Goal: Task Accomplishment & Management: Complete application form

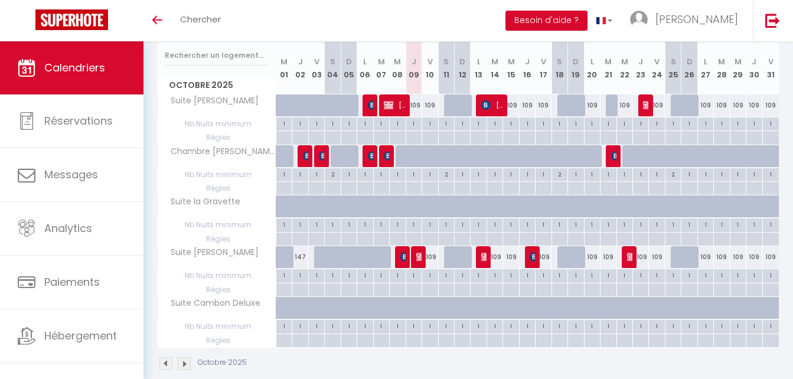
scroll to position [169, 0]
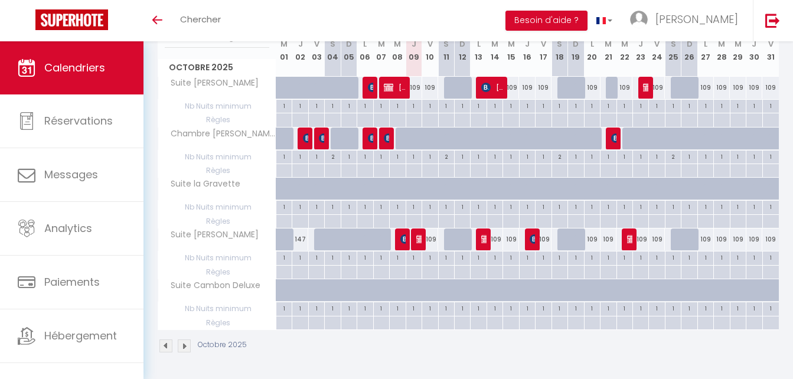
click at [415, 241] on div at bounding box center [419, 239] width 16 height 22
click at [420, 243] on img at bounding box center [420, 238] width 9 height 9
select select "OK"
select select "KO"
select select "0"
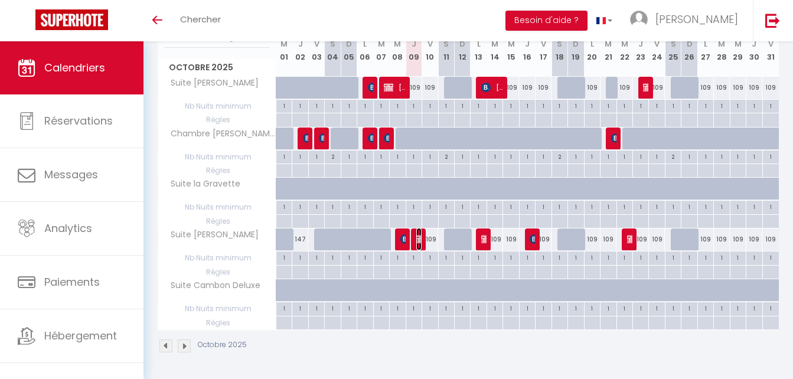
select select "0"
select select
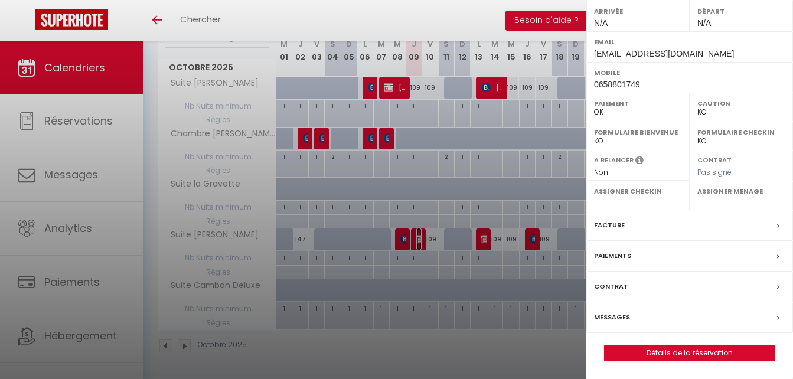
scroll to position [190, 0]
click at [663, 349] on link "Détails de la réservation" at bounding box center [689, 352] width 170 height 15
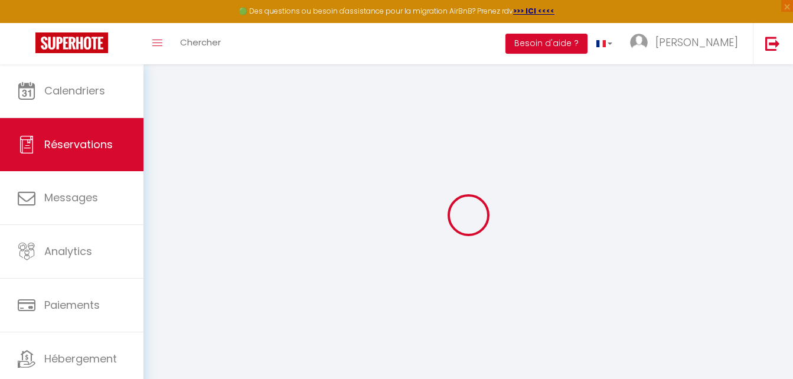
select select
checkbox input "false"
select select
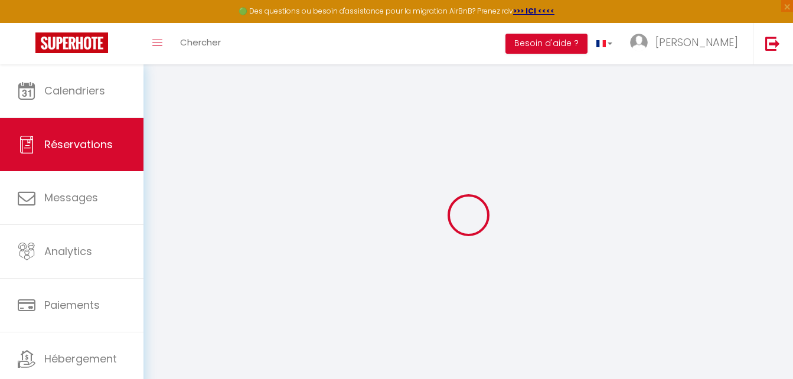
checkbox input "false"
type input "1.72"
select select
checkbox input "false"
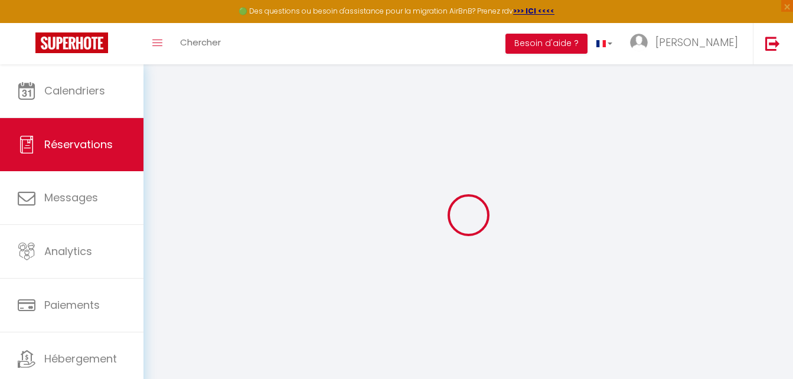
select select
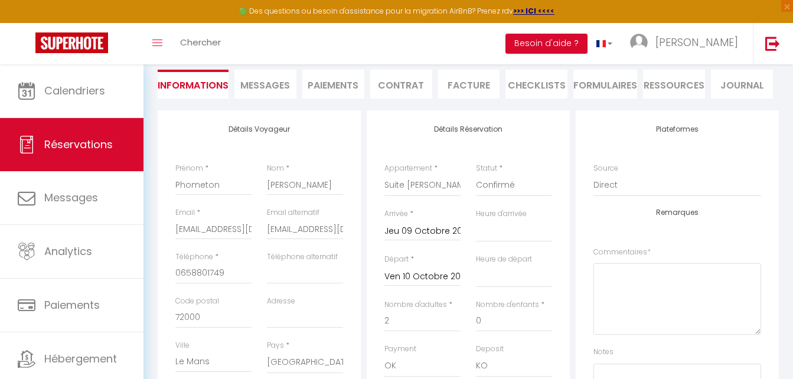
scroll to position [118, 0]
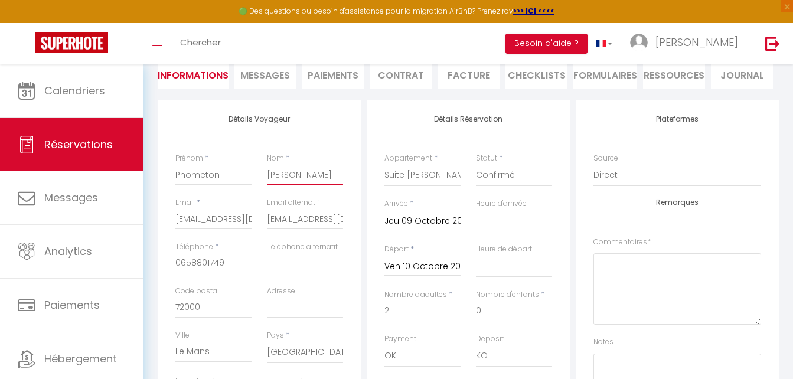
click at [315, 171] on input "[PERSON_NAME]" at bounding box center [305, 174] width 76 height 21
type input "Janinn"
select select
checkbox input "false"
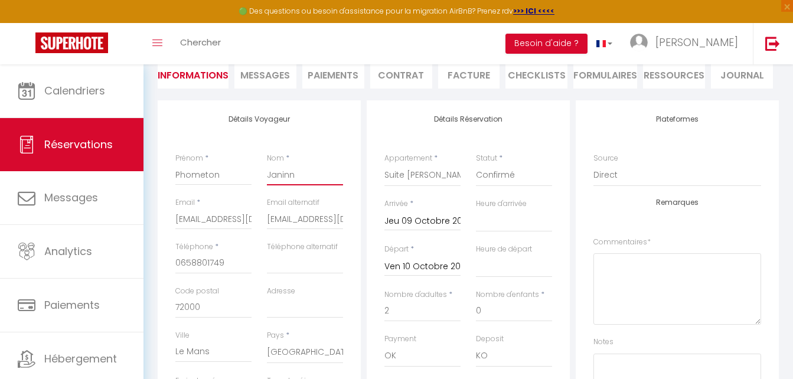
type input "Janin"
select select
checkbox input "false"
type input "Jani"
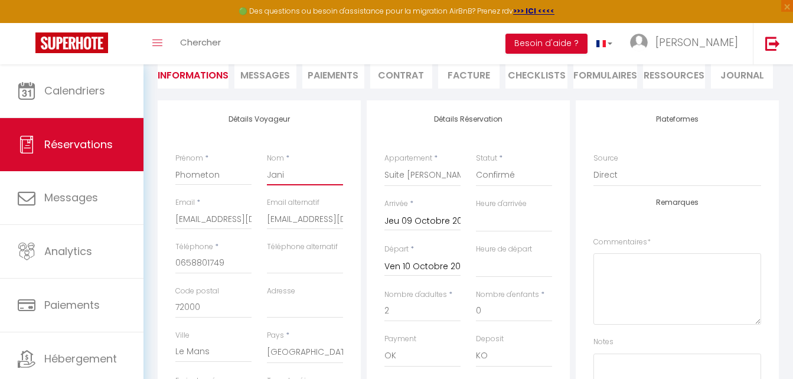
select select
checkbox input "false"
type input "Jan"
select select
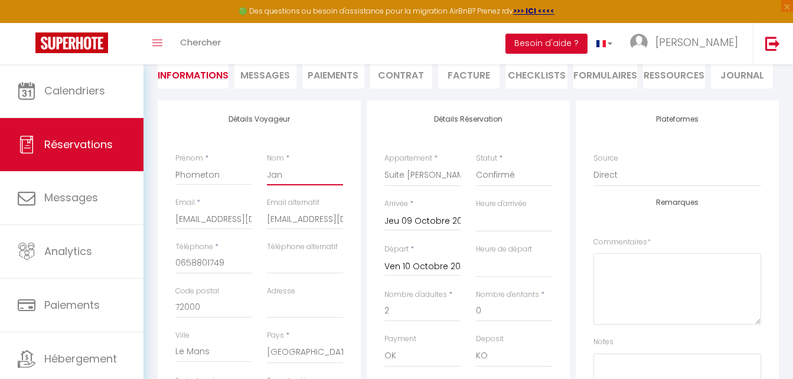
select select
checkbox input "false"
type input "[PERSON_NAME]"
select select
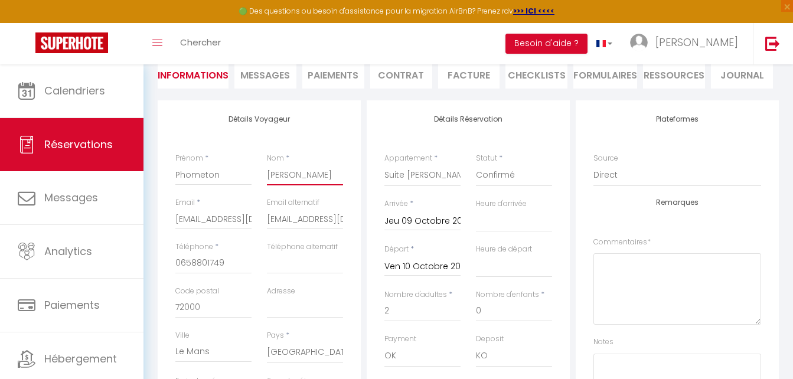
checkbox input "false"
type input "J"
select select
checkbox input "false"
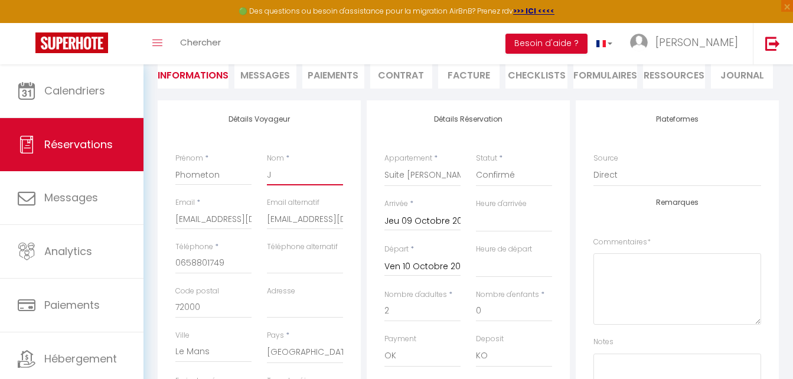
type input "Je"
select select
checkbox input "false"
type input "Jea"
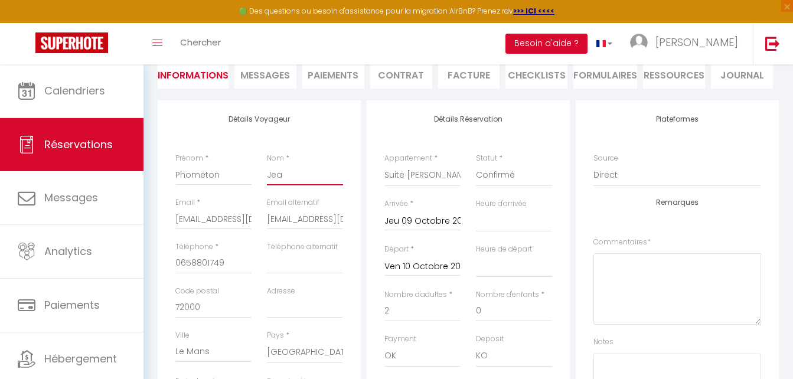
select select
checkbox input "false"
type input "Jean"
select select
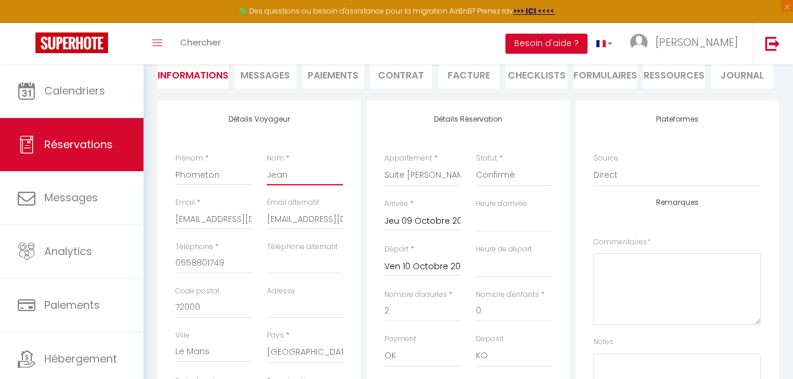
select select
checkbox input "false"
type input "Jeani"
select select
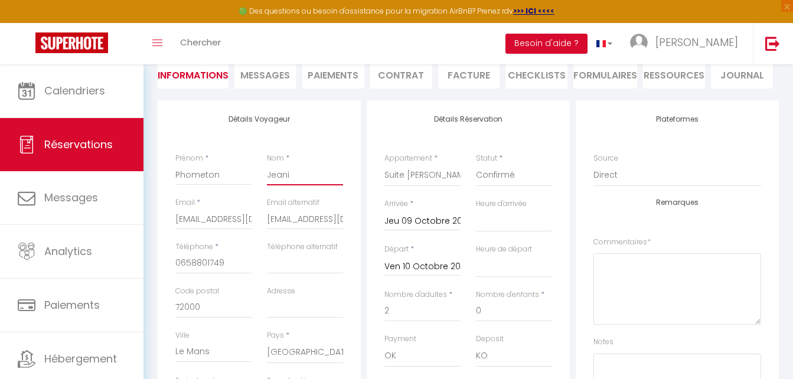
checkbox input "false"
type input "Jeanin"
select select
checkbox input "false"
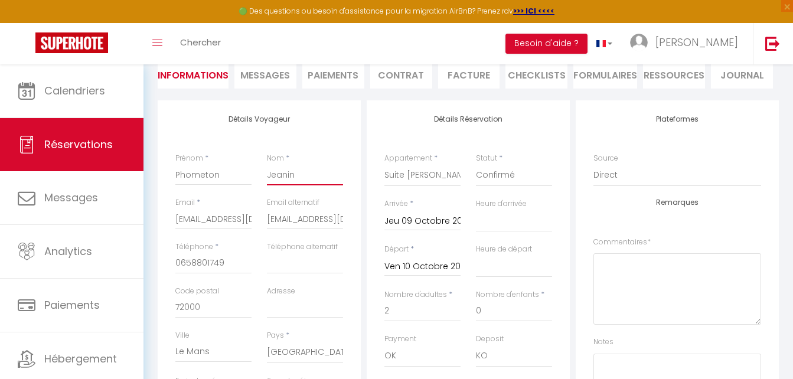
type input "Jeaninn"
select select
checkbox input "false"
type input "Jeaninne"
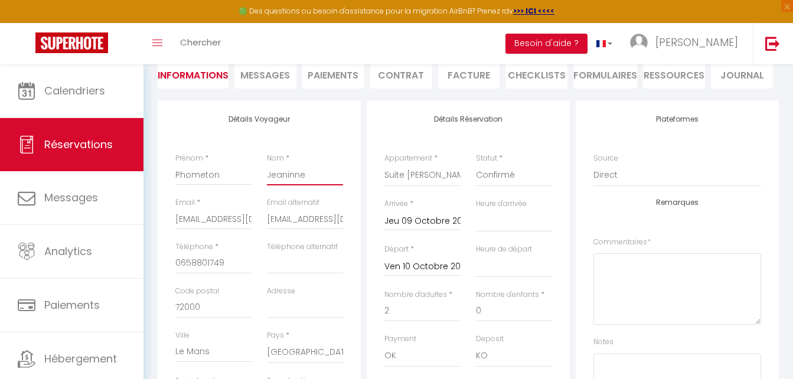
select select
checkbox input "false"
type input "Jeaninne"
click at [224, 176] on input "Phometon" at bounding box center [213, 174] width 76 height 21
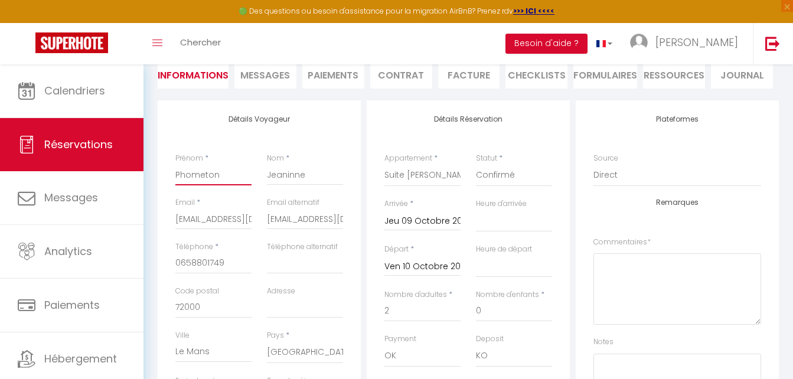
click at [178, 172] on input "Phometon" at bounding box center [213, 174] width 76 height 21
type input "hometon"
select select
checkbox input "false"
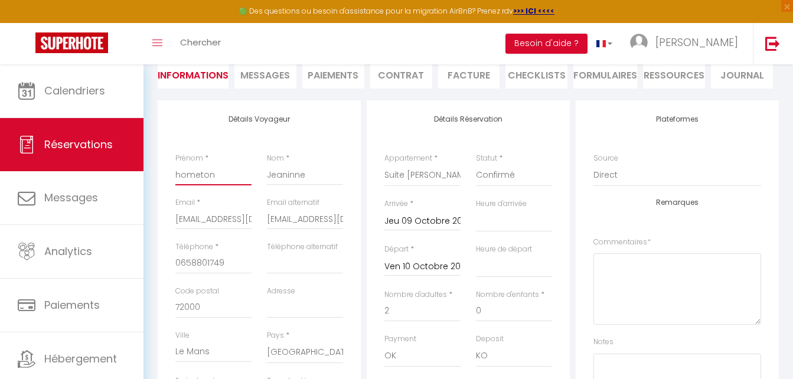
type input "chometon"
select select
checkbox input "false"
type input "chometon"
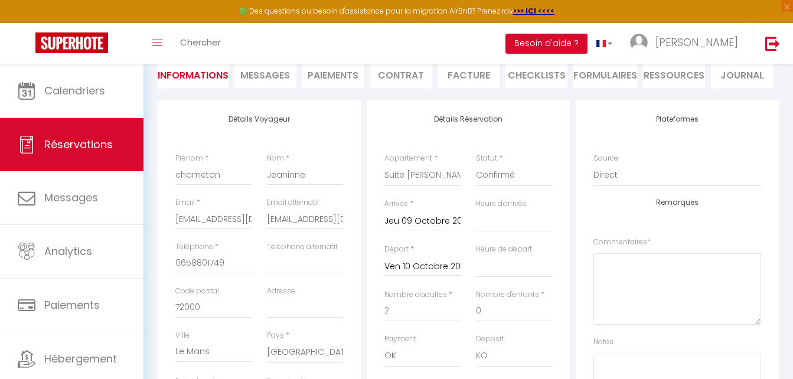
click at [174, 218] on div "Email * [EMAIL_ADDRESS][DOMAIN_NAME]" at bounding box center [213, 219] width 91 height 44
drag, startPoint x: 176, startPoint y: 217, endPoint x: 320, endPoint y: 214, distance: 144.0
click at [321, 215] on div "Email * [EMAIL_ADDRESS][DOMAIN_NAME] Email alternatif [EMAIL_ADDRESS][DOMAIN_NA…" at bounding box center [259, 219] width 183 height 44
select select
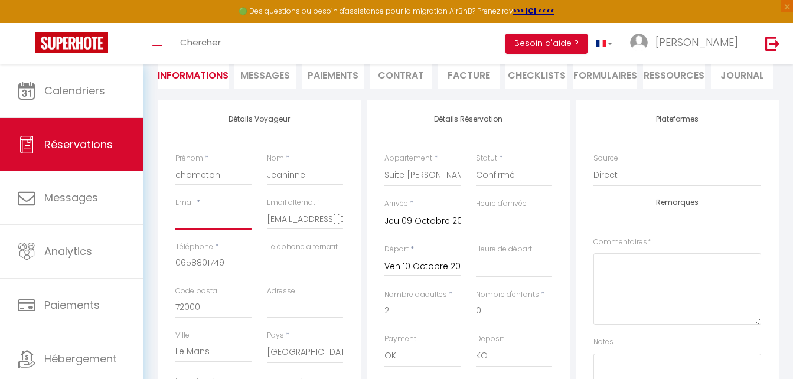
select select
checkbox input "false"
drag, startPoint x: 267, startPoint y: 214, endPoint x: 437, endPoint y: 210, distance: 169.4
click at [437, 210] on div "Détails Voyageur Prénom * chometon Nom * [PERSON_NAME] * Email alternatif [EMAI…" at bounding box center [468, 319] width 627 height 439
select select
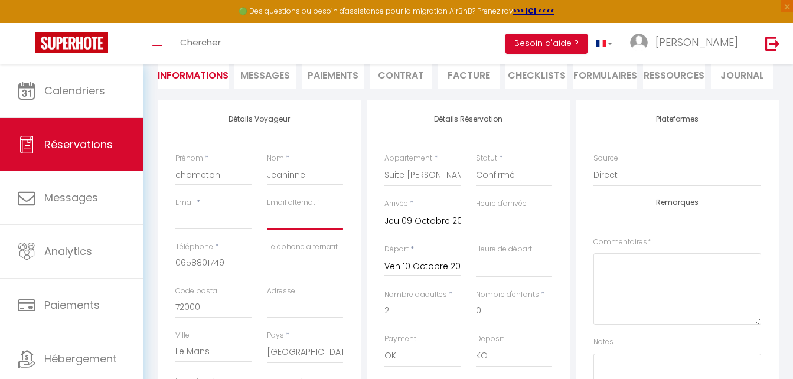
select select
checkbox input "false"
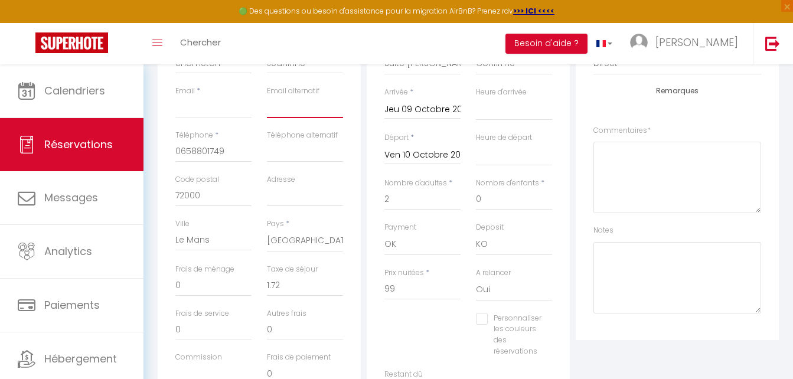
scroll to position [236, 0]
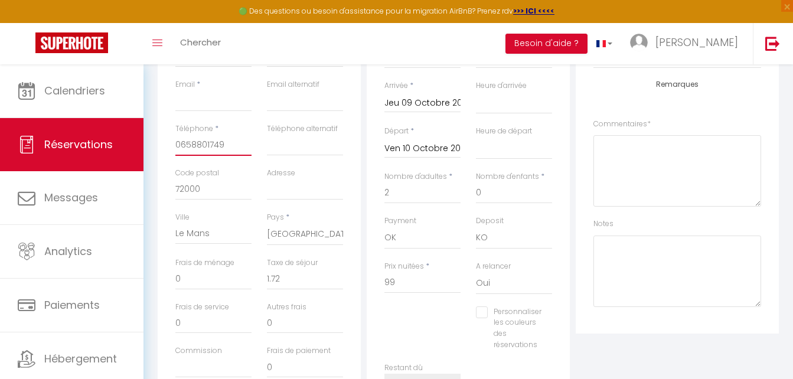
click at [228, 144] on input "0658801749" at bounding box center [213, 145] width 76 height 21
click at [224, 186] on input "72000" at bounding box center [213, 189] width 76 height 21
type input "7200"
select select
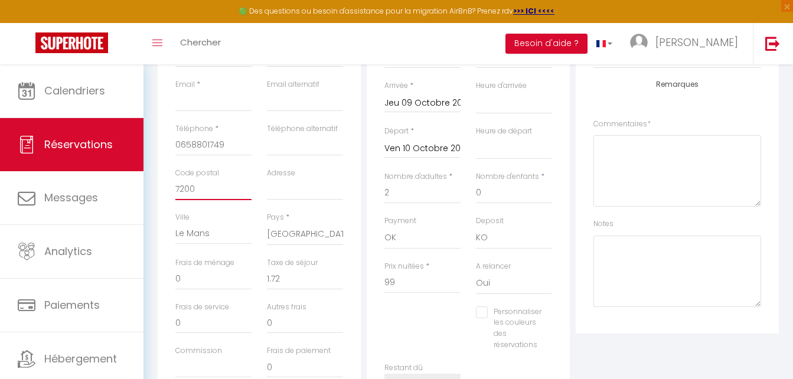
checkbox input "false"
type input "720"
select select
checkbox input "false"
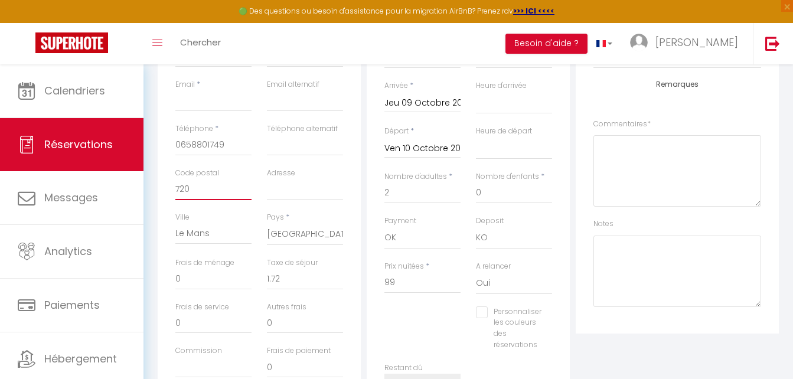
type input "72"
select select
checkbox input "false"
type input "7"
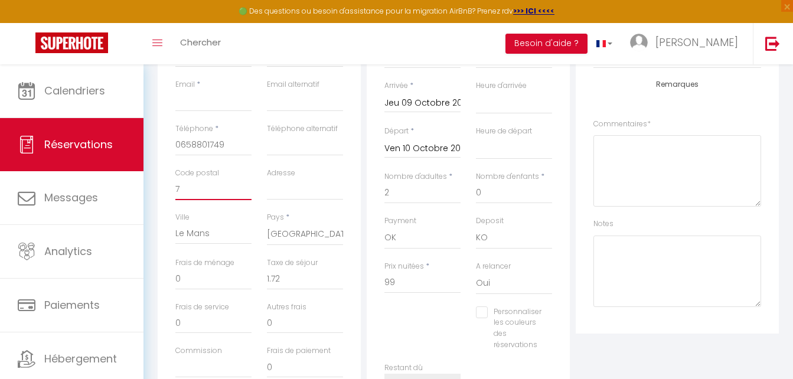
select select
checkbox input "false"
select select
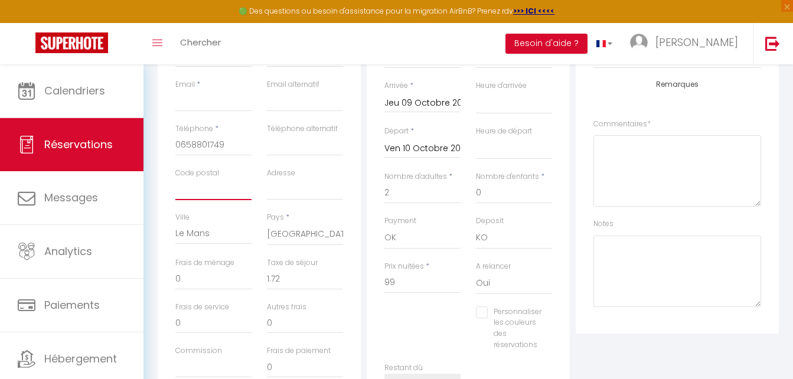
checkbox input "false"
type input "4"
select select
checkbox input "false"
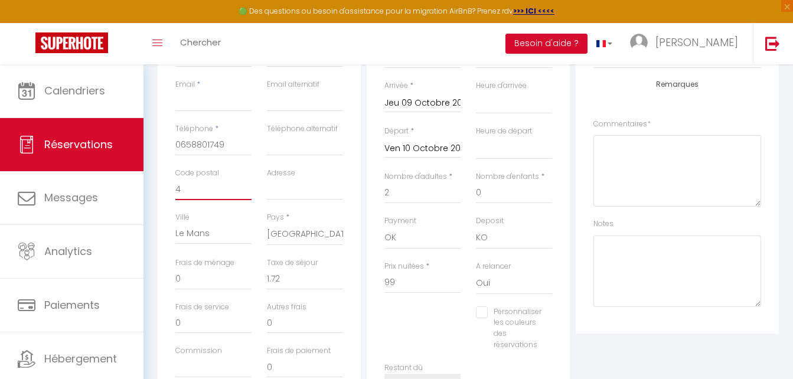
type input "43"
select select
checkbox input "false"
type input "433"
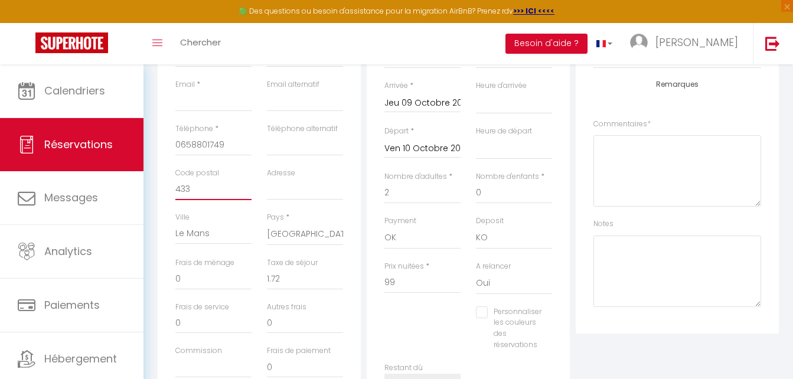
select select
checkbox input "false"
type input "4337"
select select
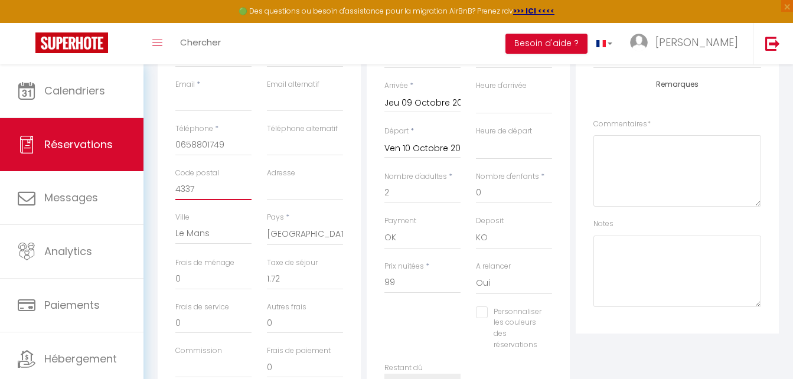
select select
checkbox input "false"
type input "43370"
select select
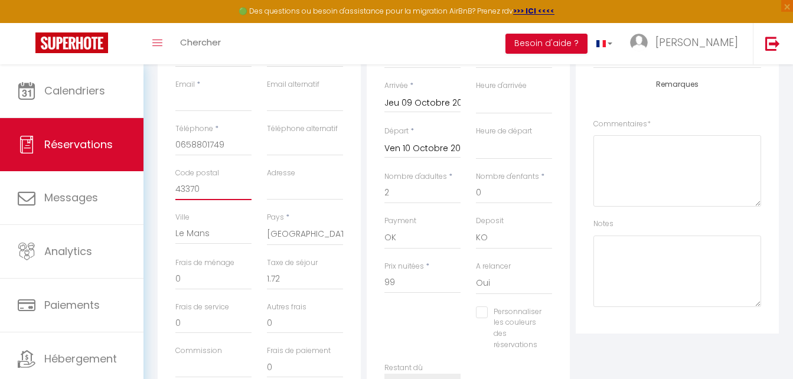
checkbox input "false"
type input "43370"
drag, startPoint x: 228, startPoint y: 231, endPoint x: 157, endPoint y: 230, distance: 71.4
click at [157, 230] on div "Détails Voyageur Prénom * chometon Nom * Jeaninne Email * Email alternatif Télé…" at bounding box center [259, 201] width 209 height 439
select select
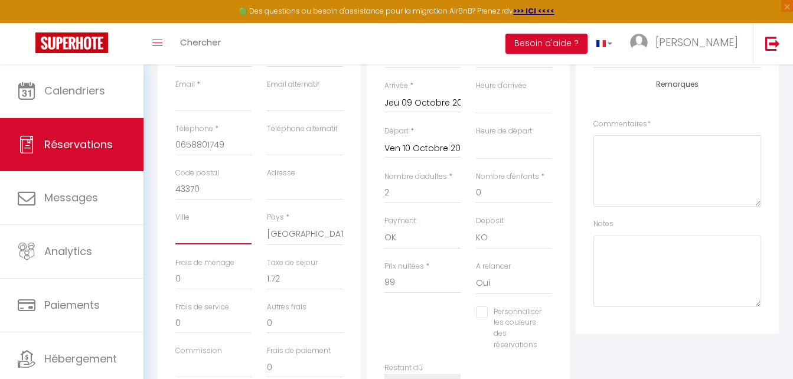
select select
checkbox input "false"
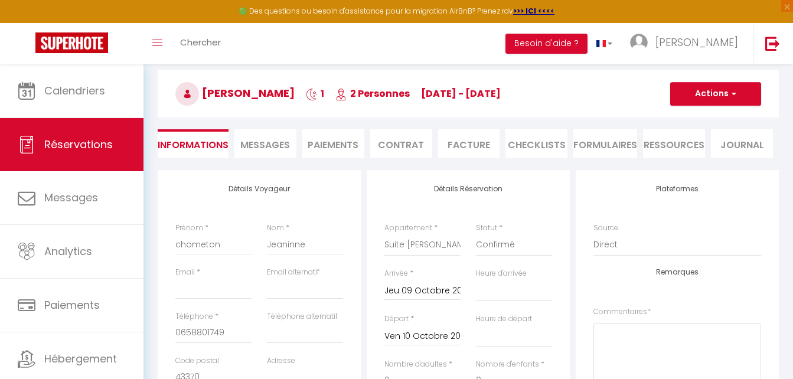
scroll to position [0, 0]
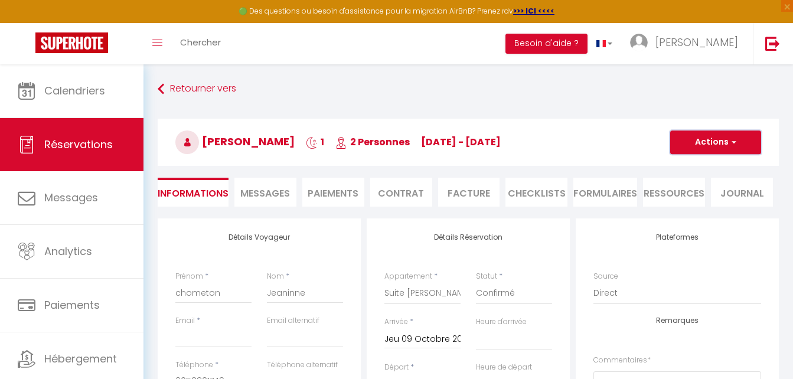
click at [723, 142] on button "Actions" at bounding box center [715, 142] width 91 height 24
click at [710, 165] on link "Enregistrer" at bounding box center [703, 168] width 93 height 15
select select
checkbox input "false"
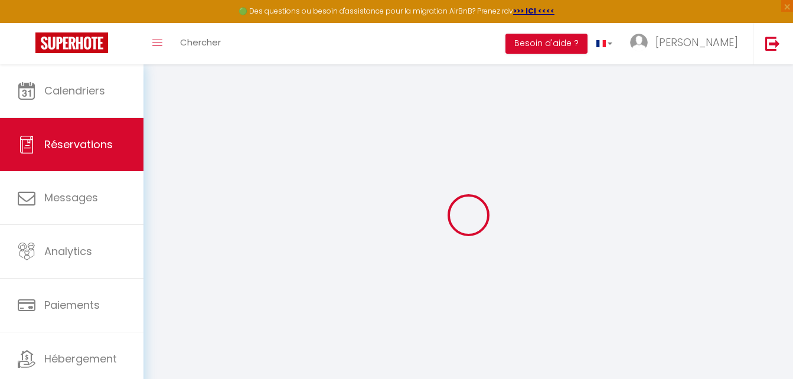
select select
checkbox input "false"
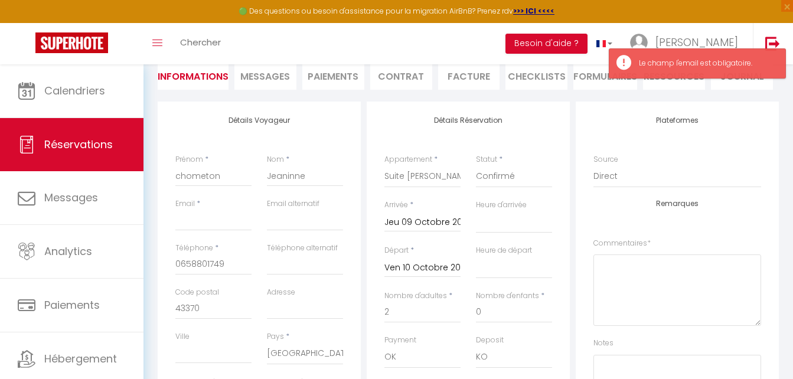
scroll to position [118, 0]
click at [212, 212] on input "Email client" at bounding box center [213, 218] width 76 height 21
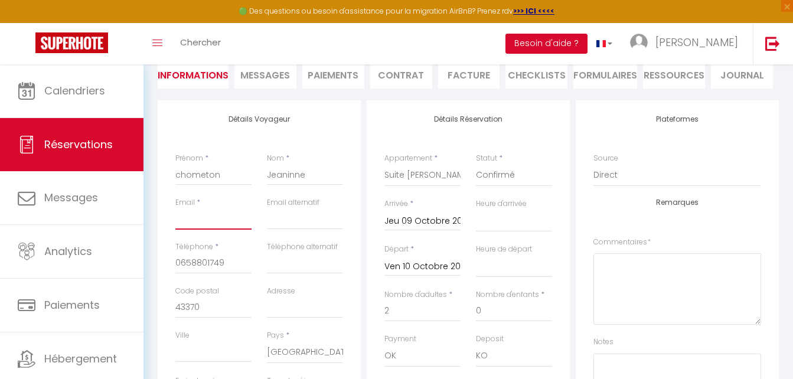
type input "[EMAIL_ADDRESS][DOMAIN_NAME]"
type input "Montauben"
select select
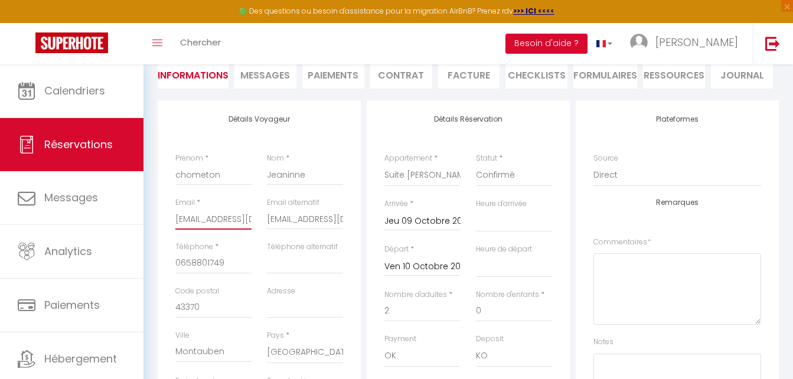
checkbox input "false"
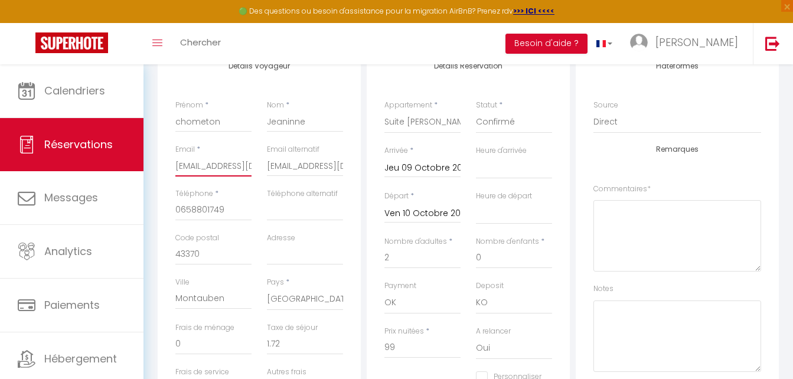
scroll to position [295, 0]
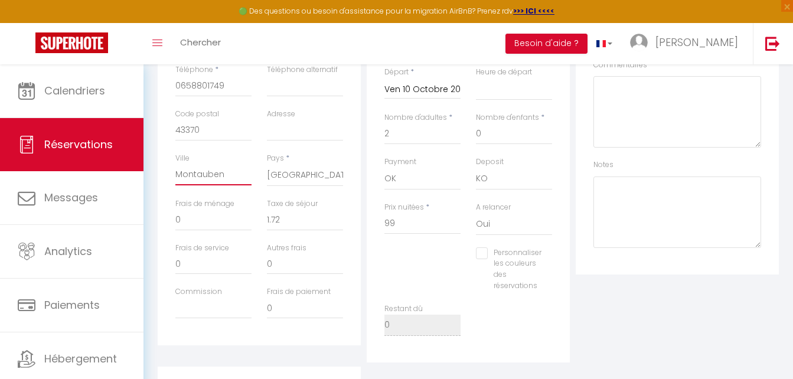
drag, startPoint x: 233, startPoint y: 172, endPoint x: 152, endPoint y: 173, distance: 81.5
click at [152, 173] on div "Détails Voyageur Prénom * chometon Nom * [PERSON_NAME] * [EMAIL_ADDRESS][DOMAIN…" at bounding box center [468, 256] width 636 height 667
select select
checkbox input "false"
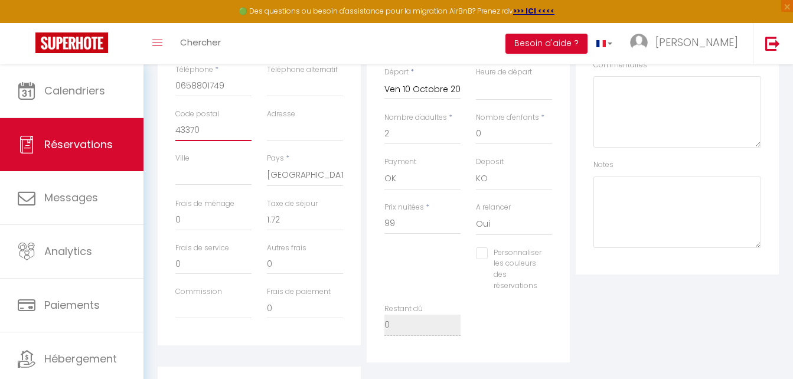
drag, startPoint x: 215, startPoint y: 126, endPoint x: 163, endPoint y: 129, distance: 52.6
click at [163, 129] on div "Détails Voyageur Prénom * chometon Nom * [PERSON_NAME] * [EMAIL_ADDRESS][DOMAIN…" at bounding box center [259, 134] width 203 height 422
paste input "[GEOGRAPHIC_DATA]"
type input "[GEOGRAPHIC_DATA]"
select select
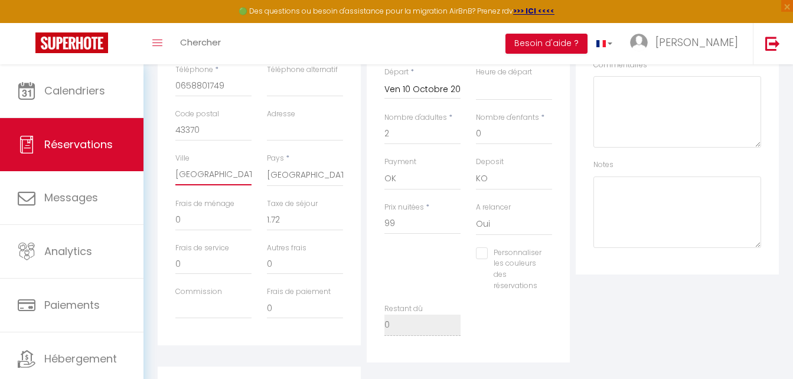
select select
checkbox input "false"
type input "[GEOGRAPHIC_DATA]"
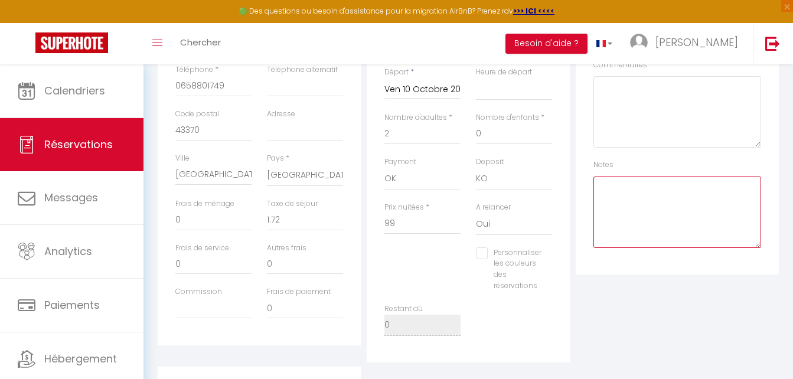
click at [649, 229] on textarea at bounding box center [677, 211] width 168 height 71
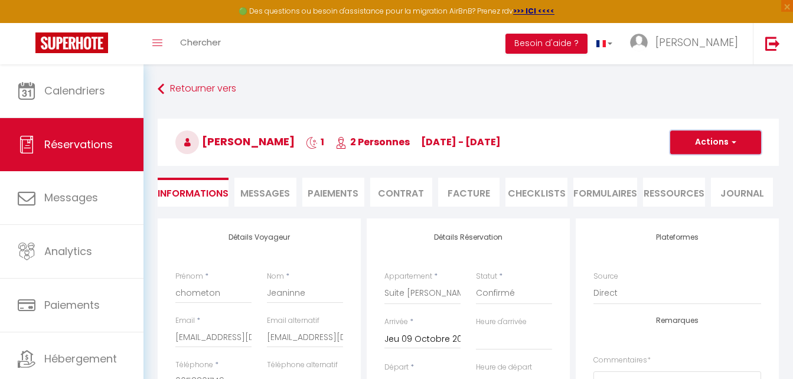
click at [725, 138] on button "Actions" at bounding box center [715, 142] width 91 height 24
click at [696, 166] on link "Enregistrer" at bounding box center [703, 168] width 93 height 15
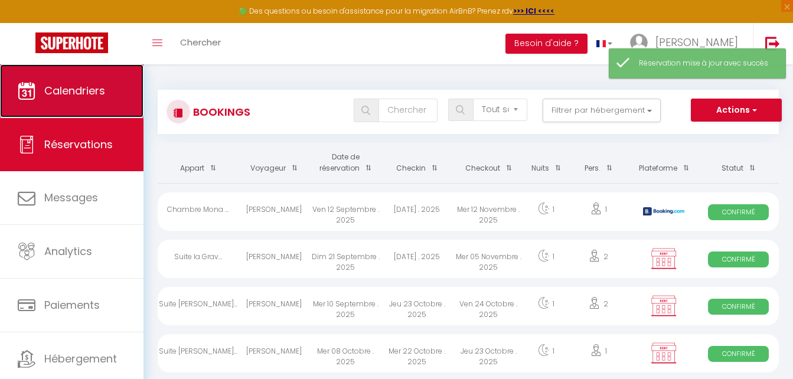
click at [84, 86] on span "Calendriers" at bounding box center [74, 90] width 61 height 15
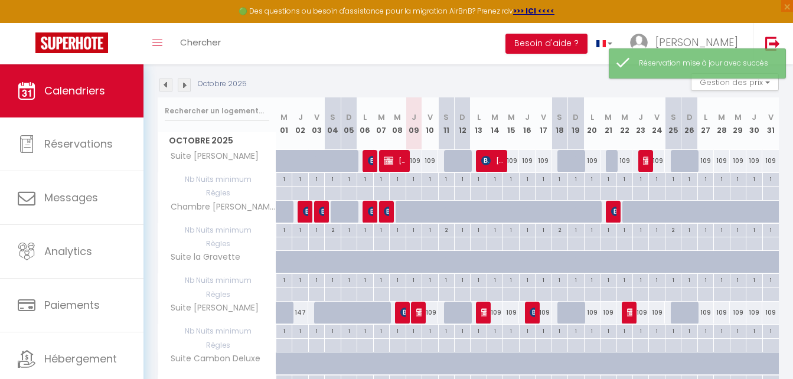
scroll to position [177, 0]
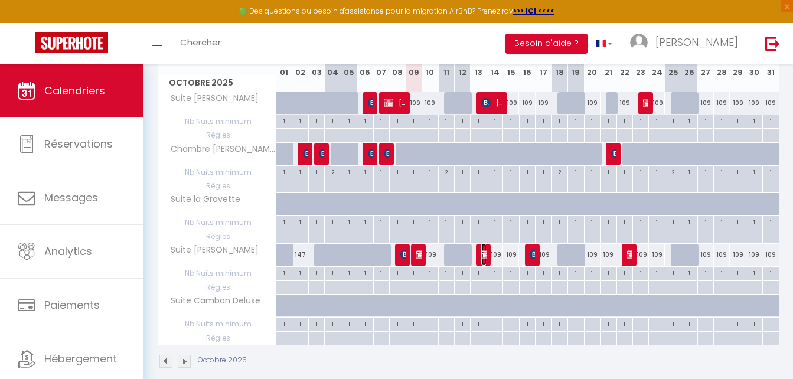
click at [482, 259] on img at bounding box center [485, 254] width 9 height 9
select select "OK"
select select "KO"
select select "0"
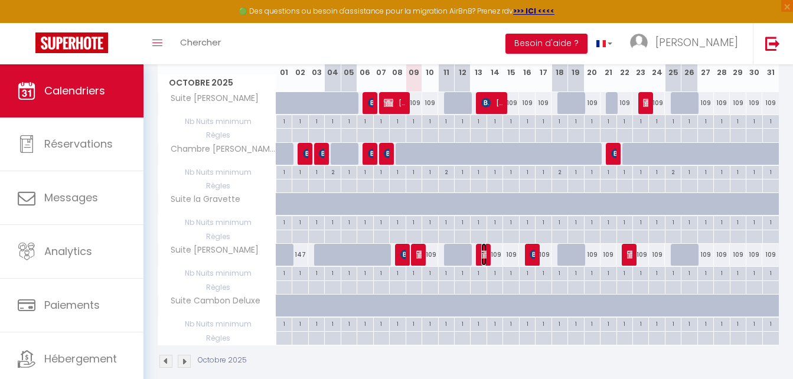
select select "0"
select select
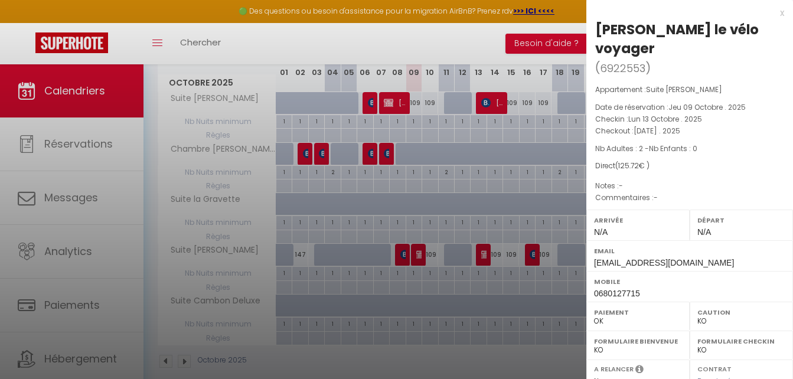
click at [421, 257] on div at bounding box center [396, 189] width 793 height 379
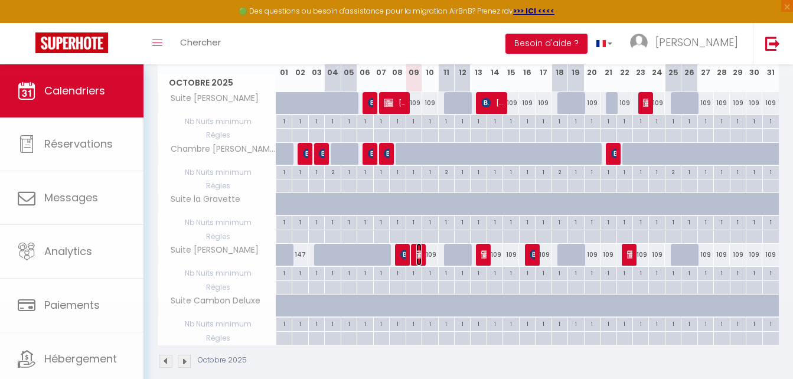
click at [418, 257] on img at bounding box center [420, 254] width 9 height 9
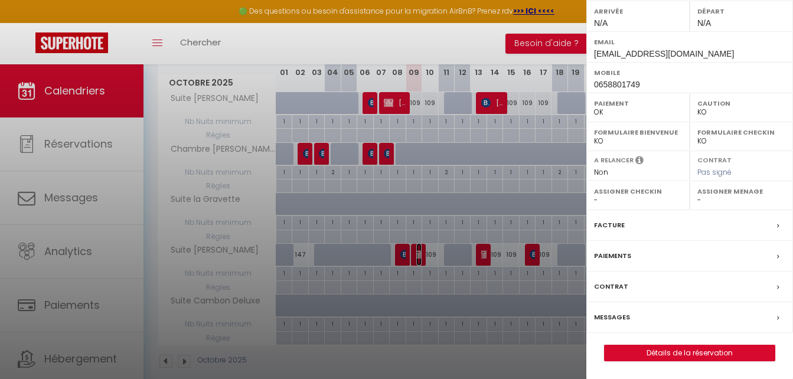
scroll to position [190, 0]
click at [677, 350] on link "Détails de la réservation" at bounding box center [689, 352] width 170 height 15
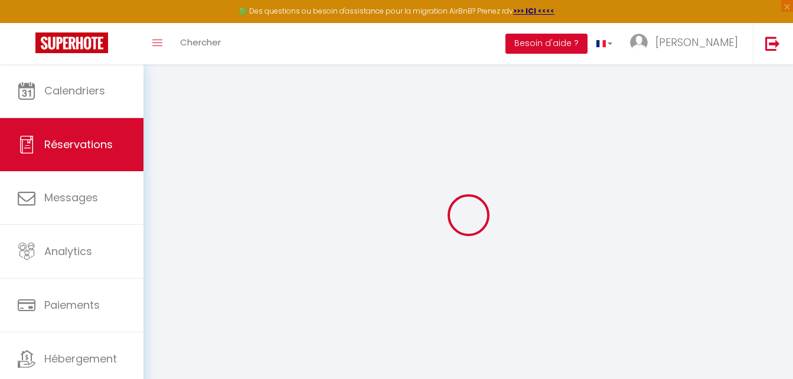
select select
select select "14"
checkbox input "false"
select select
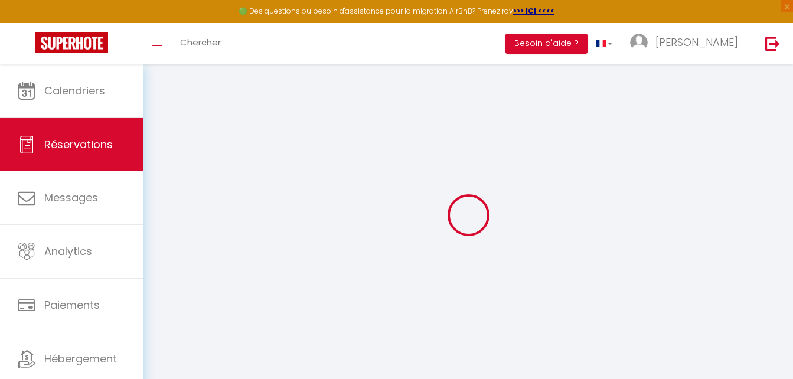
select select
checkbox input "false"
select select
checkbox input "false"
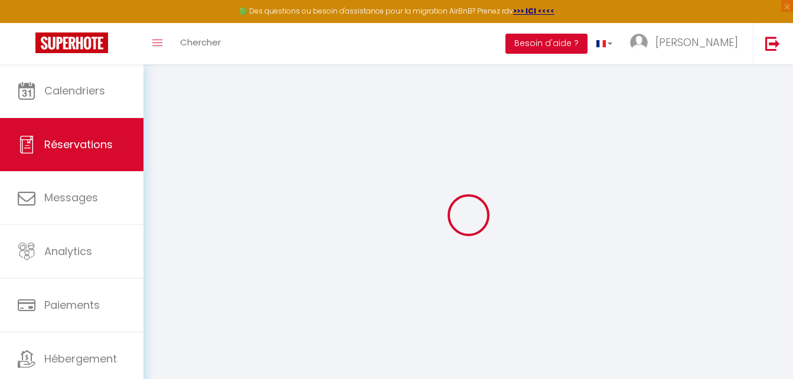
type input "1.72"
select select
checkbox input "false"
select select
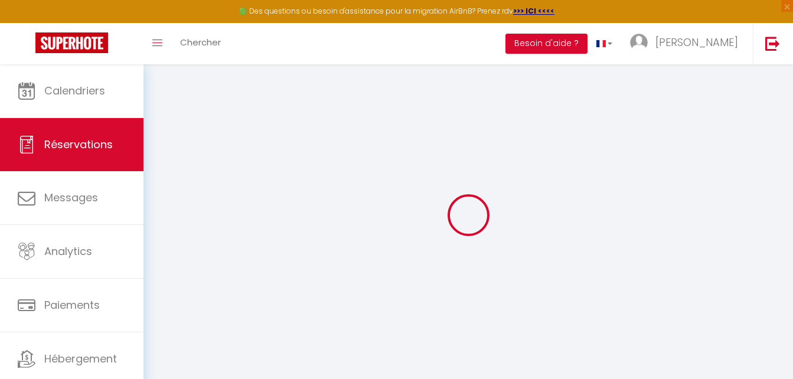
select select
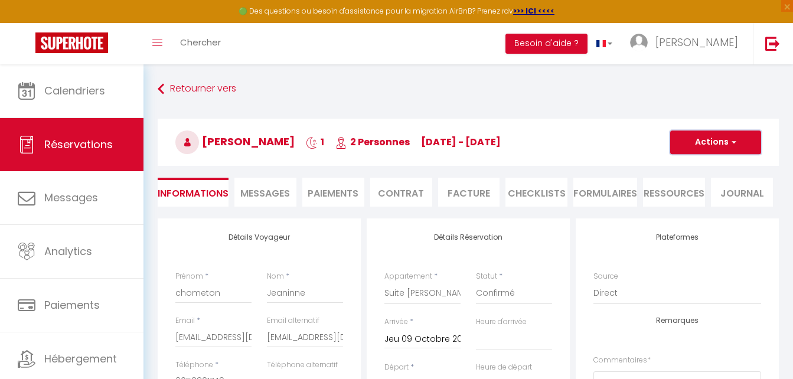
click at [732, 133] on button "Actions" at bounding box center [715, 142] width 91 height 24
click at [456, 192] on li "Facture" at bounding box center [469, 192] width 62 height 29
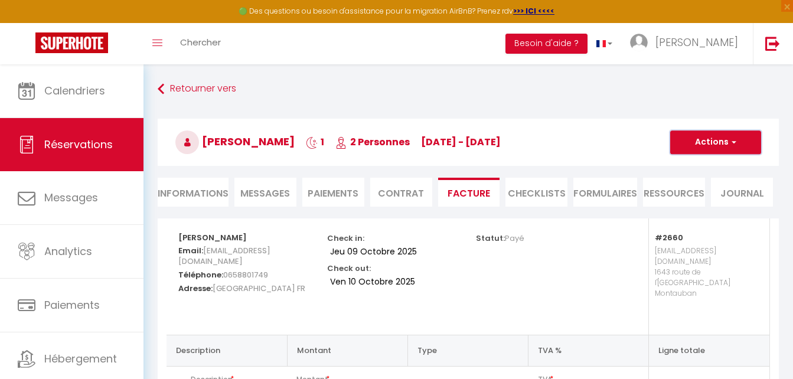
click at [738, 142] on button "Actions" at bounding box center [715, 142] width 91 height 24
click at [707, 186] on link "Aperçu et éditer" at bounding box center [706, 183] width 99 height 15
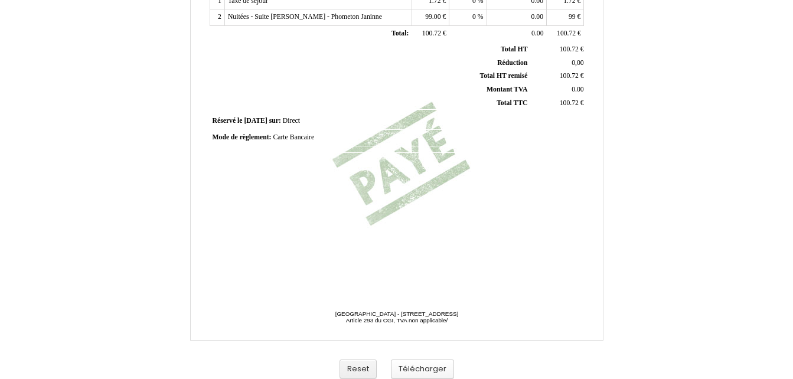
scroll to position [333, 0]
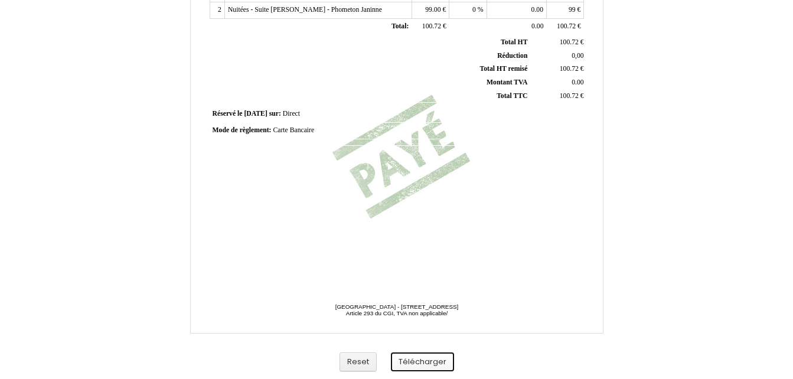
click at [433, 360] on button "Télécharger" at bounding box center [422, 361] width 63 height 19
